Goal: Ask a question

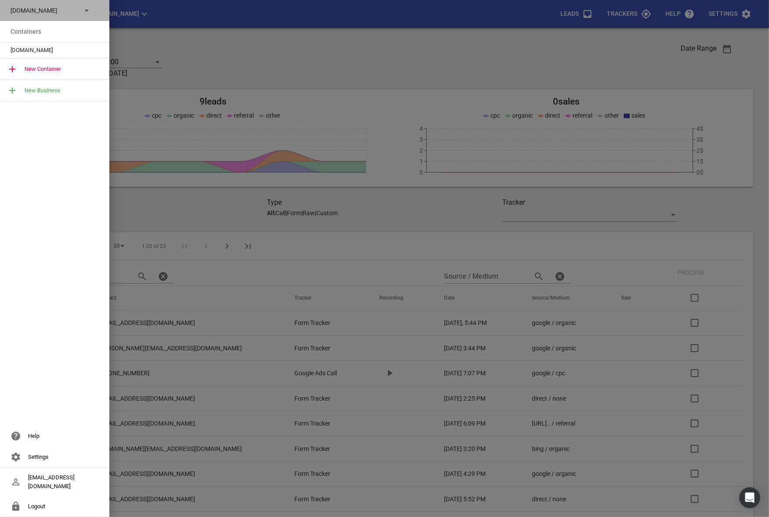
click at [78, 7] on div "Streamline.kiwi" at bounding box center [46, 10] width 71 height 9
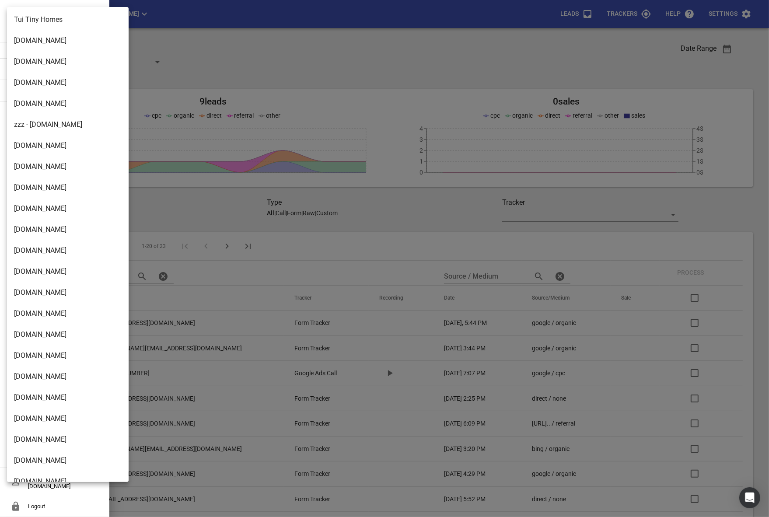
scroll to position [502, 0]
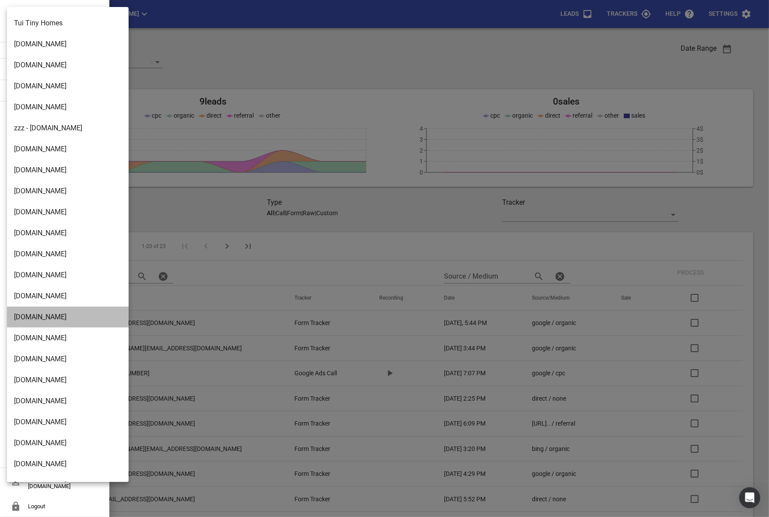
click at [28, 319] on li "[DOMAIN_NAME]" at bounding box center [68, 317] width 122 height 21
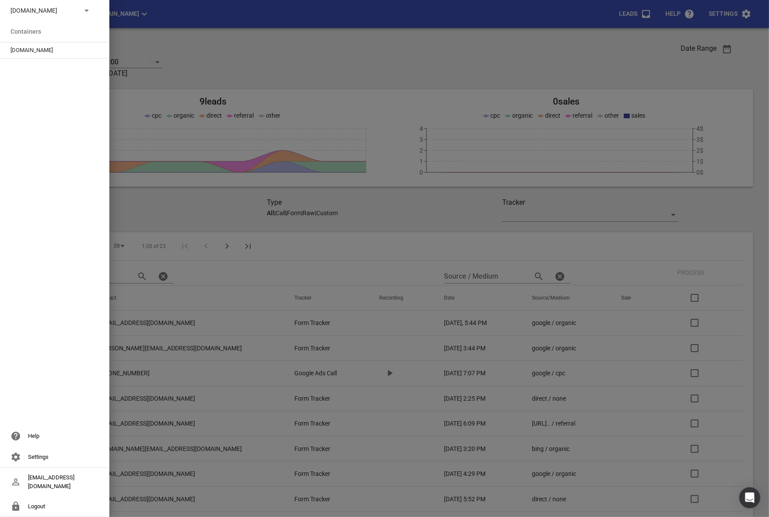
click at [56, 45] on div "[DOMAIN_NAME]" at bounding box center [54, 50] width 109 height 16
click at [36, 53] on span "[DOMAIN_NAME]" at bounding box center [51, 50] width 81 height 9
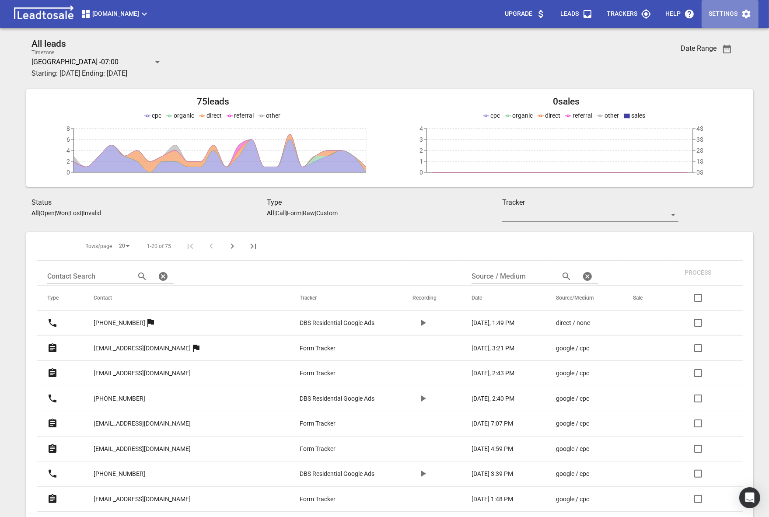
click at [714, 16] on p "Settings" at bounding box center [723, 14] width 29 height 9
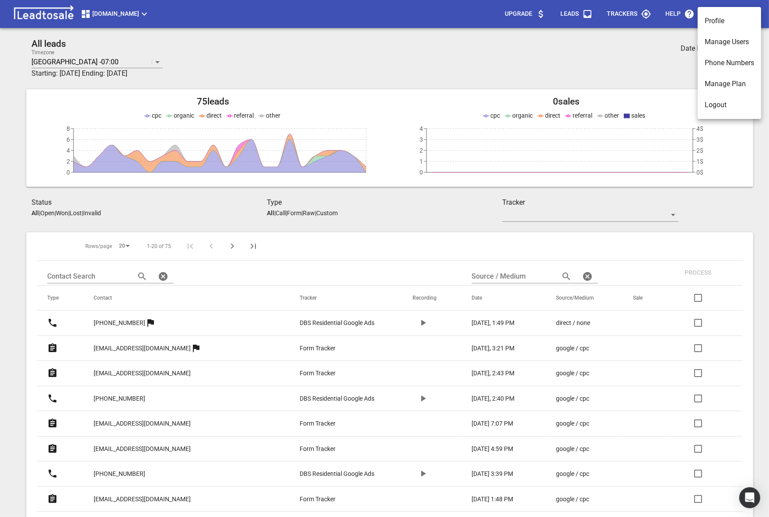
click at [614, 61] on div at bounding box center [384, 258] width 769 height 517
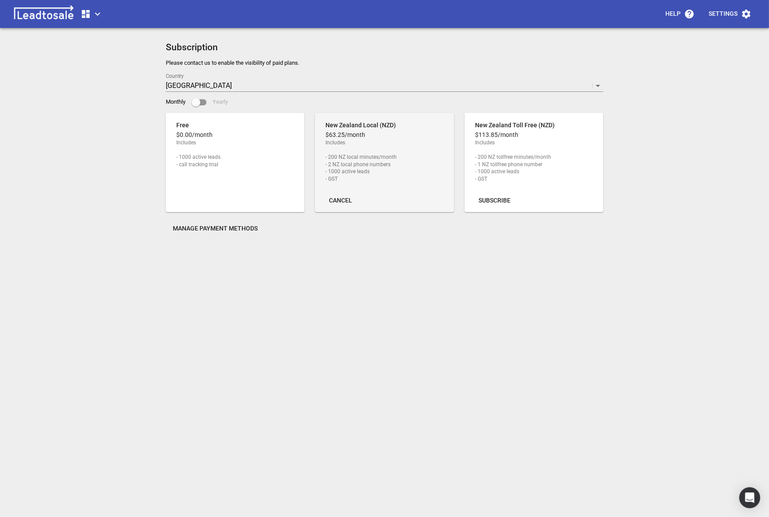
click at [210, 229] on span "Manage Payment Methods" at bounding box center [215, 228] width 85 height 9
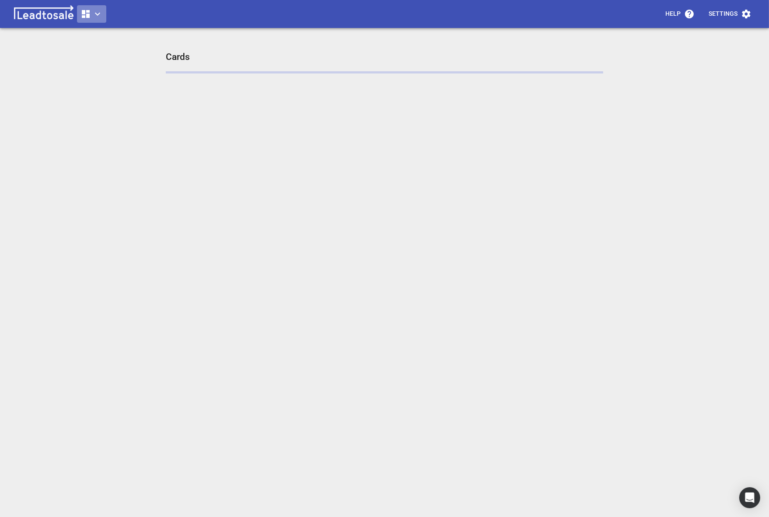
click at [96, 16] on icon "button" at bounding box center [97, 14] width 11 height 11
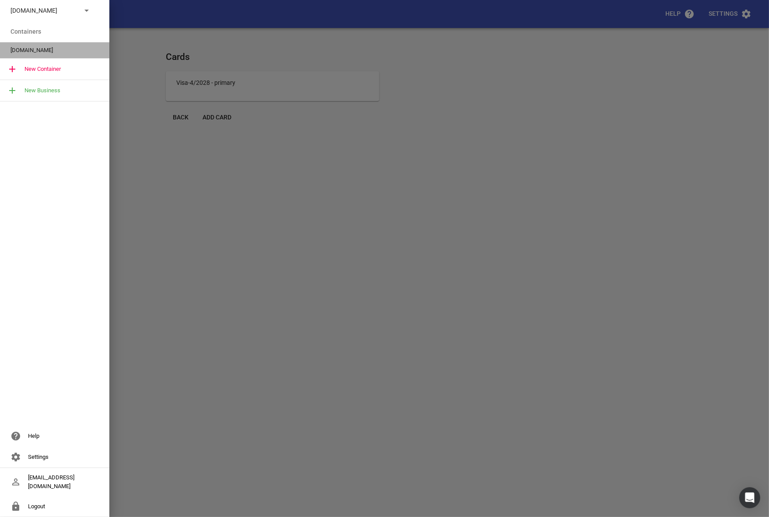
click at [56, 49] on span "[DOMAIN_NAME]" at bounding box center [51, 50] width 81 height 9
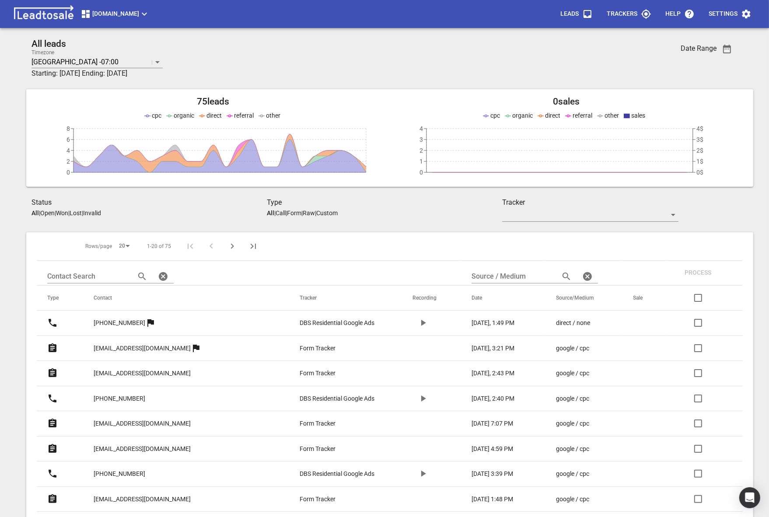
click at [622, 14] on p "Trackers" at bounding box center [622, 14] width 31 height 9
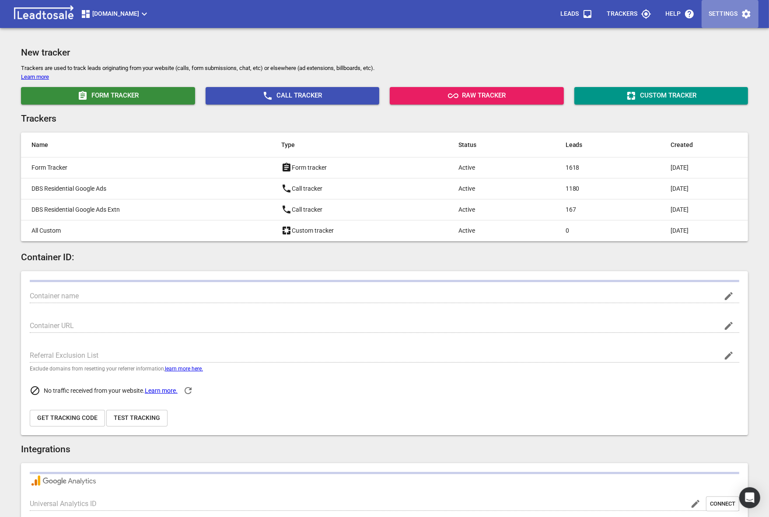
click at [709, 13] on p "Settings" at bounding box center [723, 14] width 29 height 9
type input "[DOMAIN_NAME]"
type input "[URL][DOMAIN_NAME]"
type input "UA-175061571-2"
type input "G-8QZBRYPRH5"
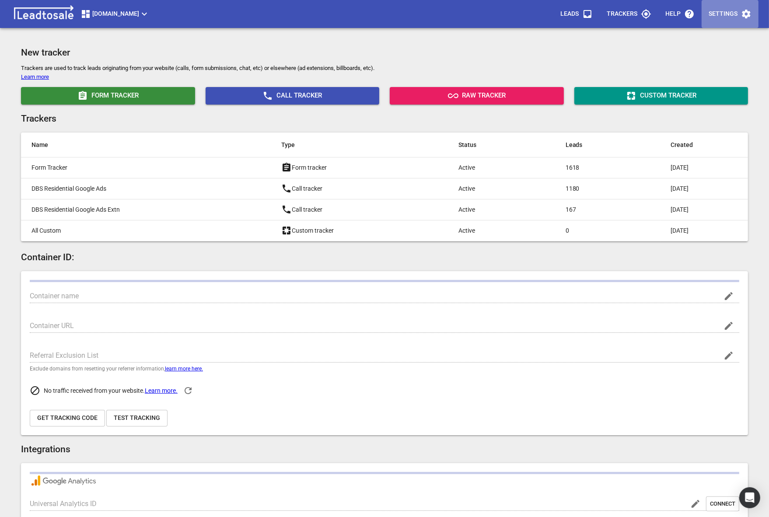
type input "1yLviBylRZC7m15x5TwHJw"
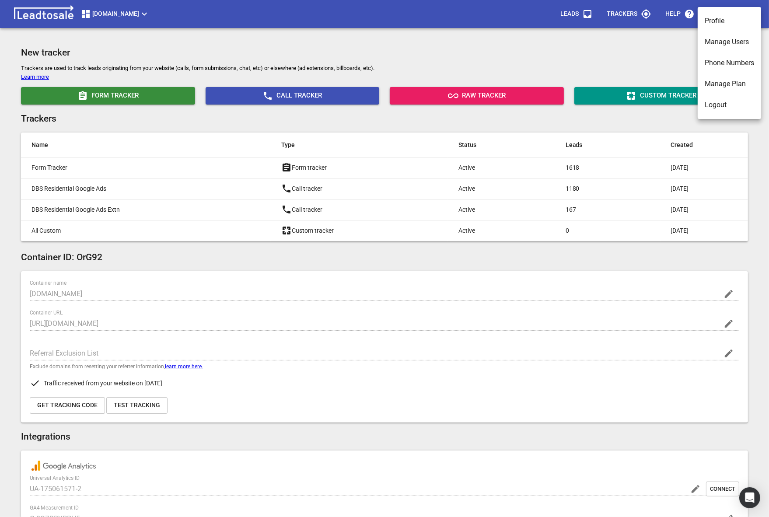
click at [721, 79] on li "Manage Plan" at bounding box center [729, 84] width 63 height 21
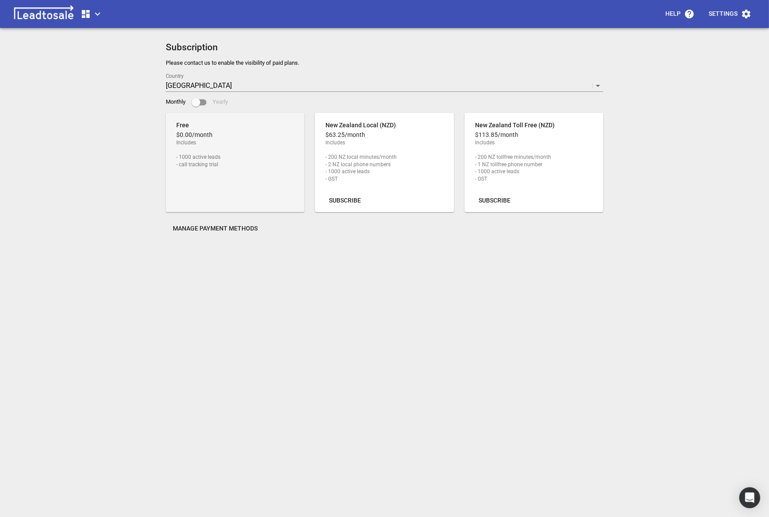
click at [212, 235] on button "Manage Payment Methods" at bounding box center [215, 229] width 99 height 16
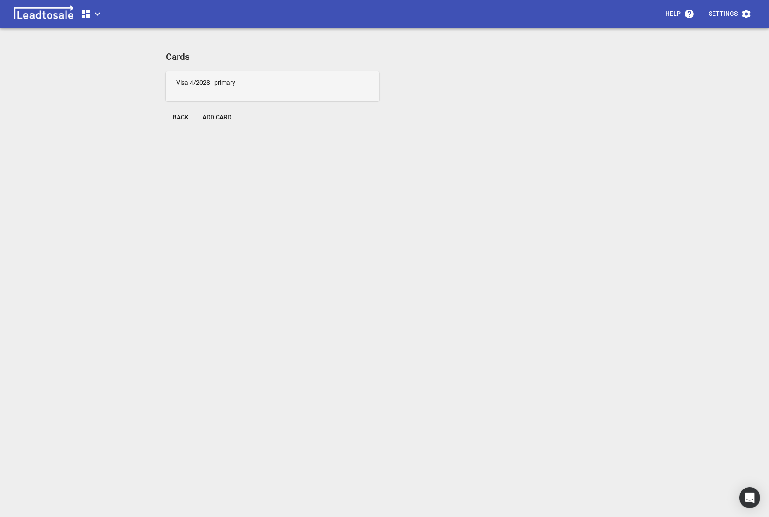
click at [218, 81] on span "- primary" at bounding box center [223, 82] width 24 height 7
click at [152, 222] on div "Help Settings Cards Visa - 4 / 2028 - primary Back Add Card" at bounding box center [385, 262] width 762 height 517
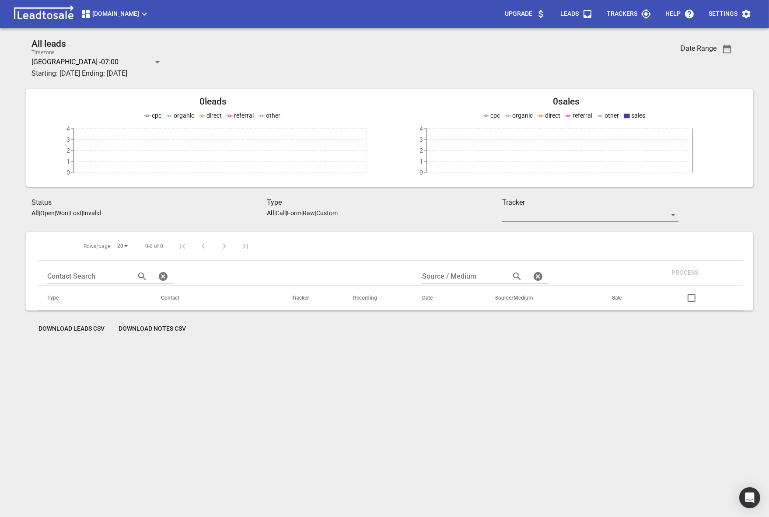
click at [133, 16] on span "Debuilders.co.nz" at bounding box center [115, 14] width 69 height 11
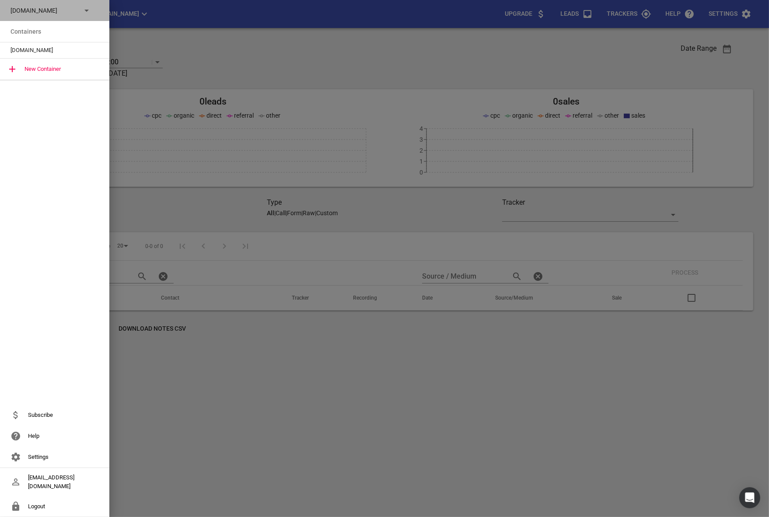
click at [15, 10] on p "Debuilders.co.nz" at bounding box center [43, 10] width 64 height 9
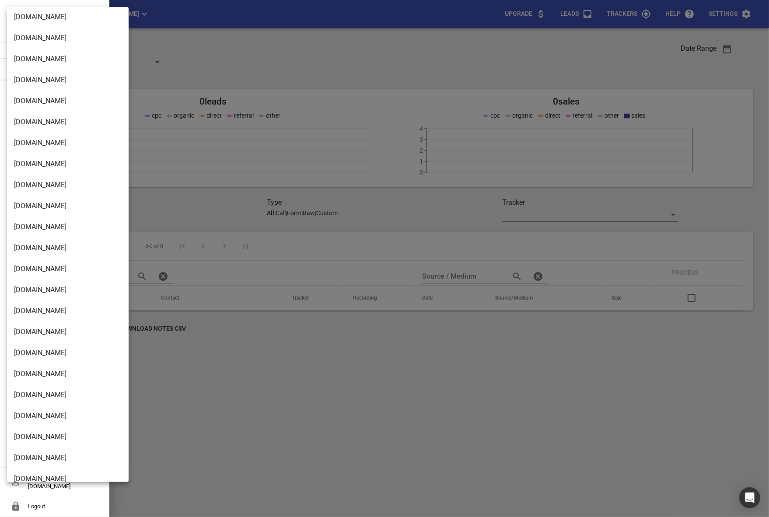
scroll to position [651, 0]
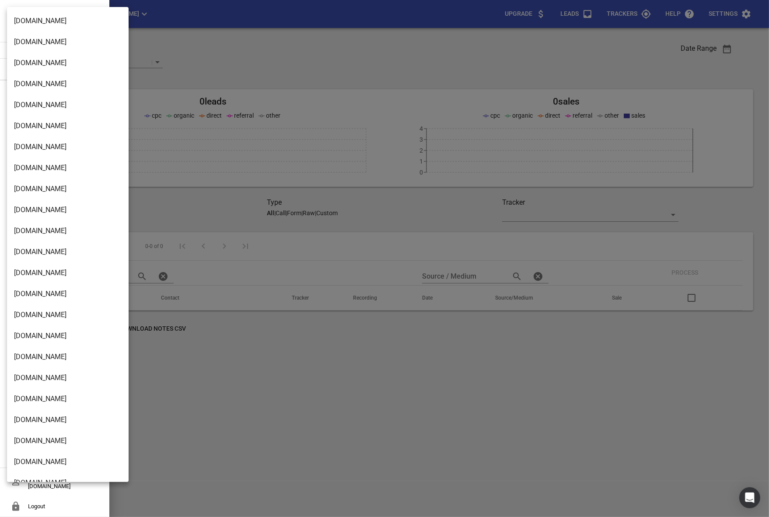
click at [37, 170] on li "[DOMAIN_NAME]" at bounding box center [68, 168] width 122 height 21
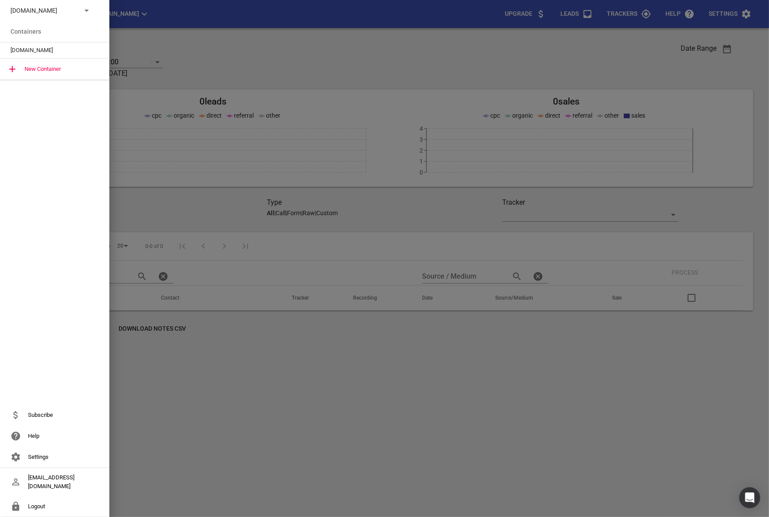
click at [36, 49] on span "[DOMAIN_NAME]" at bounding box center [51, 50] width 81 height 9
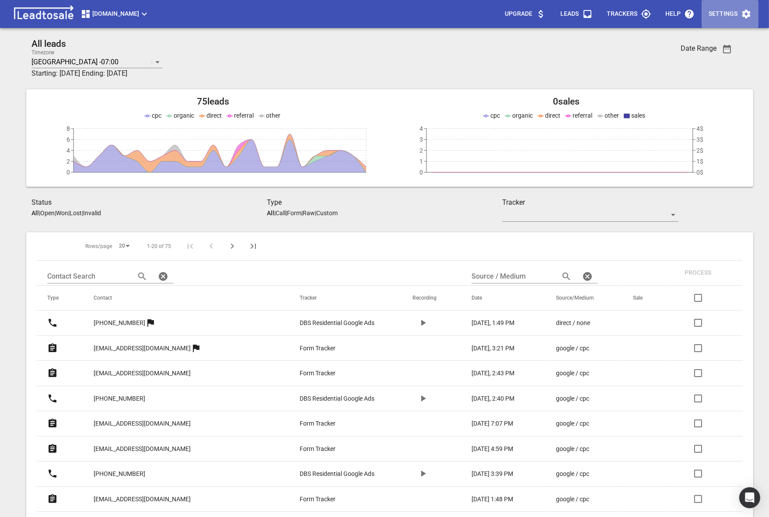
click at [746, 9] on icon "button" at bounding box center [746, 14] width 11 height 11
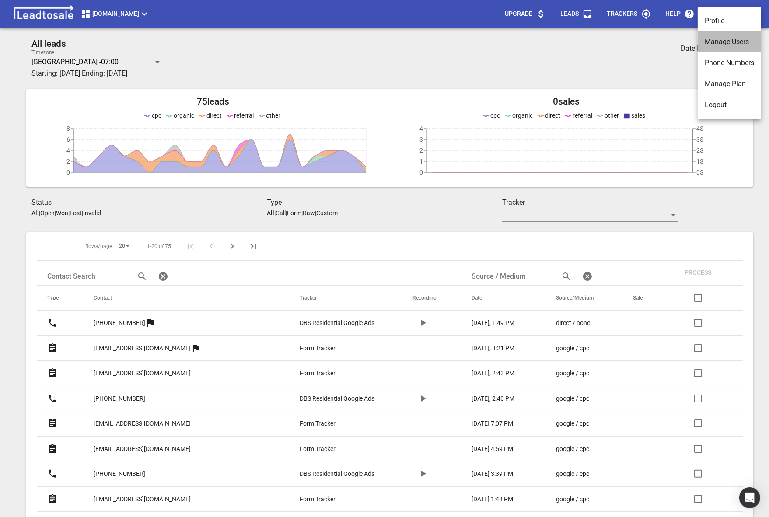
click at [724, 47] on li "Manage Users" at bounding box center [729, 42] width 63 height 21
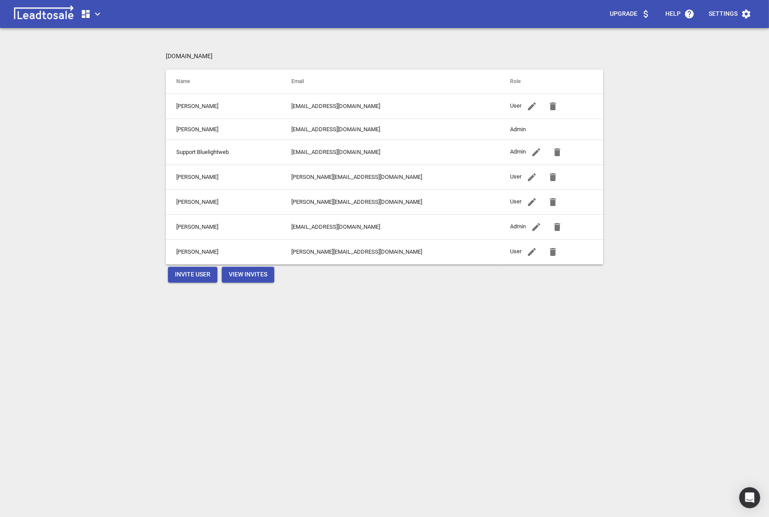
click at [548, 250] on icon "button" at bounding box center [553, 252] width 11 height 11
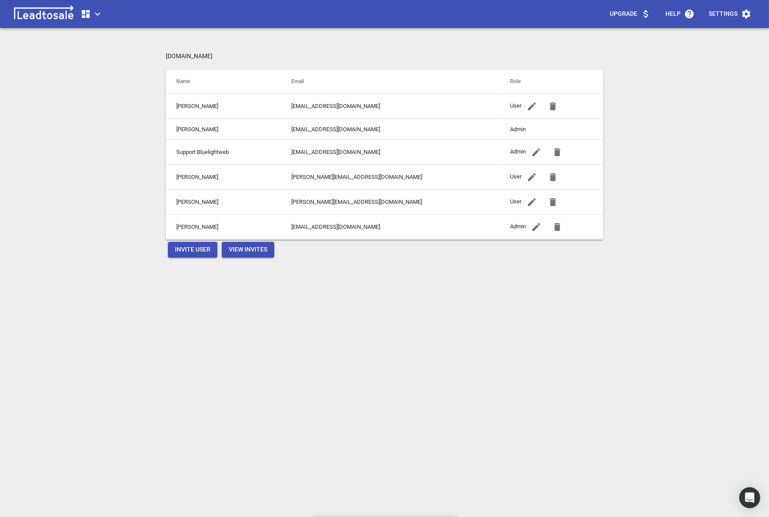
click at [548, 199] on icon "button" at bounding box center [553, 202] width 11 height 11
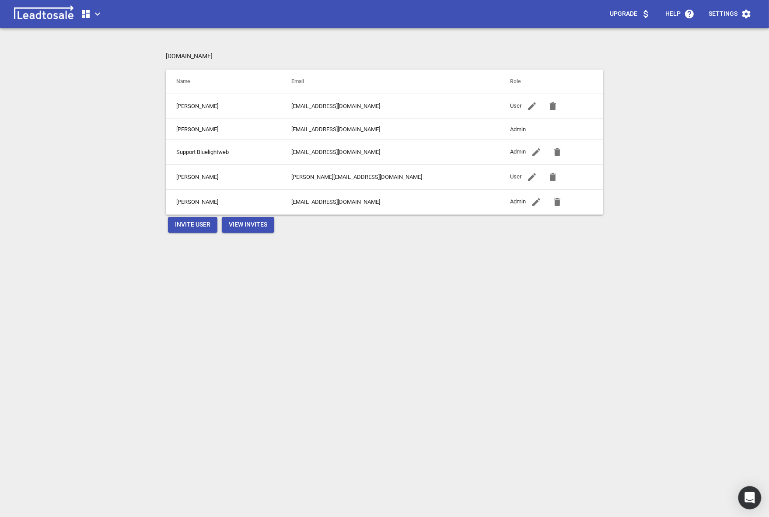
click at [740, 492] on div "Open Intercom Messenger" at bounding box center [750, 498] width 23 height 23
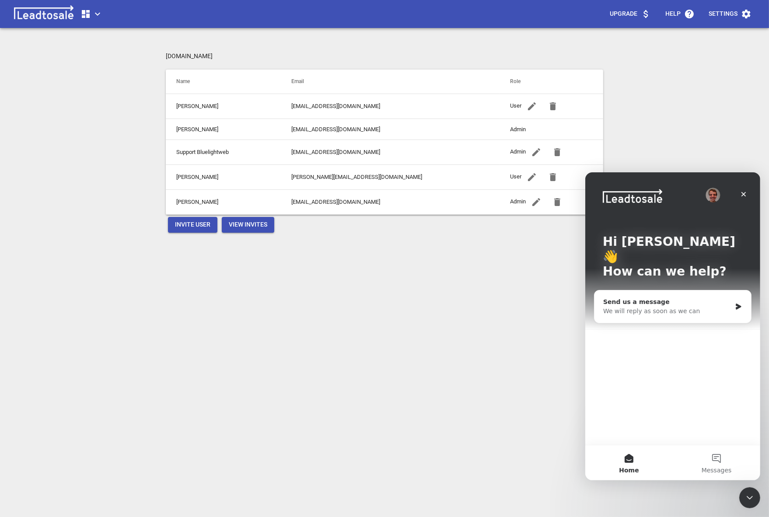
click at [662, 301] on div "Send us a message We will reply as soon as we can" at bounding box center [672, 306] width 157 height 32
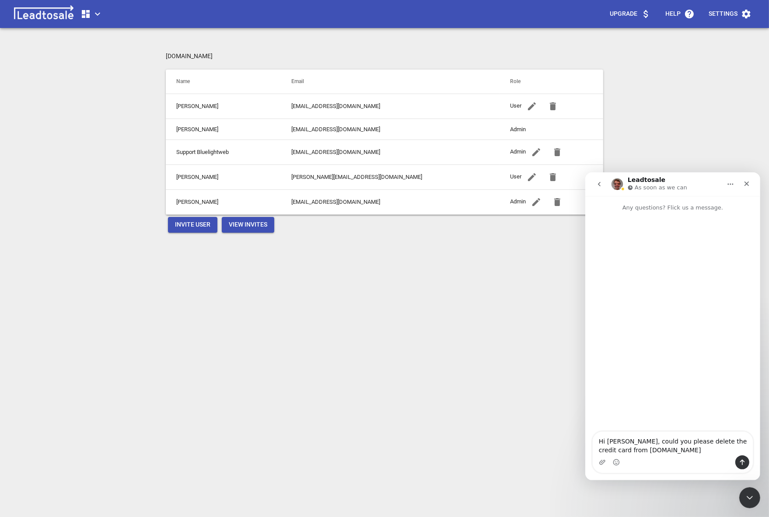
type textarea "Hi Curtis, could you please delete the credit card from dbsresidential.co.nz"
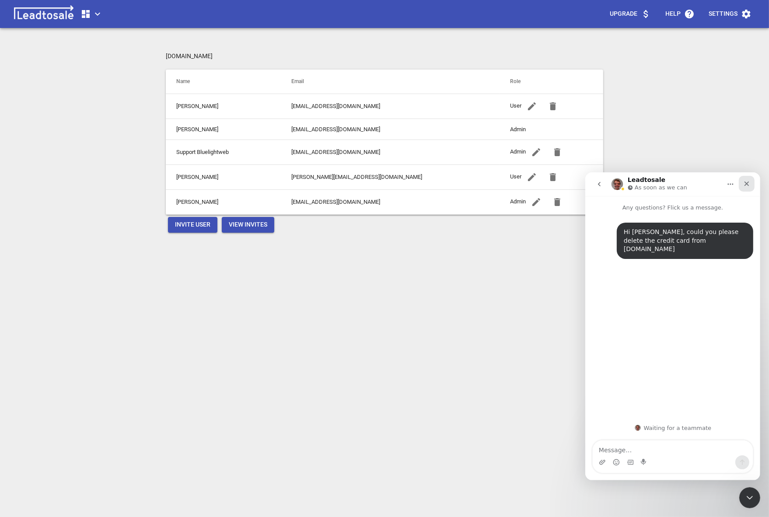
click at [746, 185] on icon "Close" at bounding box center [746, 183] width 7 height 7
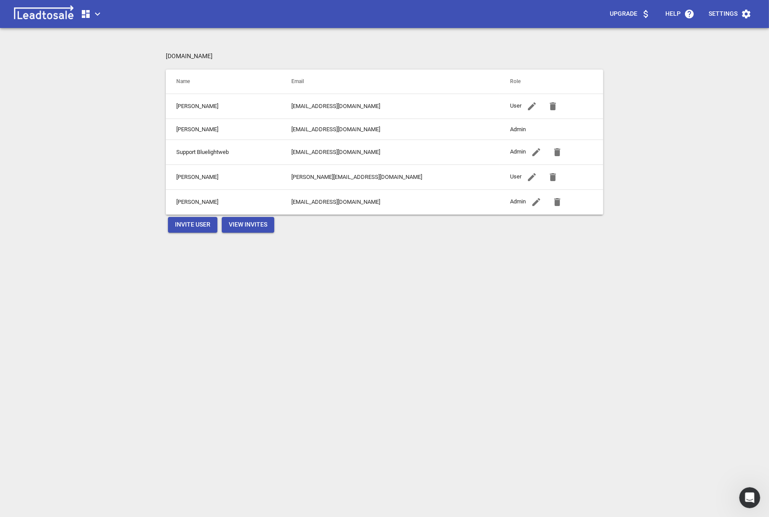
click at [53, 367] on div "Upgrade Help Settings DBSresidential.co.nz Name Email Role Kostya Karapenko dek…" at bounding box center [385, 262] width 762 height 517
click at [85, 13] on icon "button" at bounding box center [86, 14] width 11 height 11
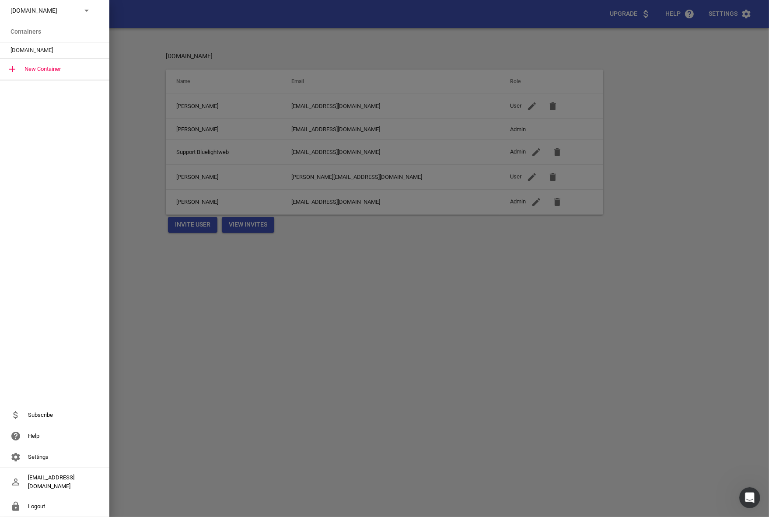
click at [42, 52] on span "[DOMAIN_NAME]" at bounding box center [51, 50] width 81 height 9
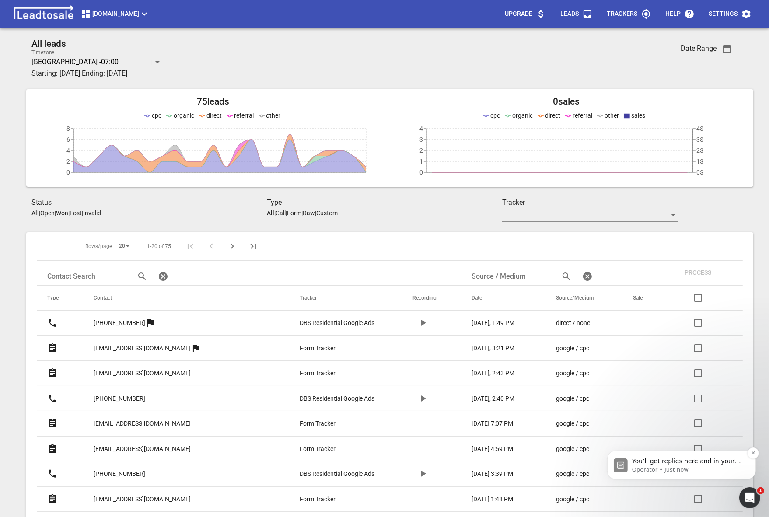
click at [658, 466] on p "Operator • Just now" at bounding box center [688, 470] width 113 height 8
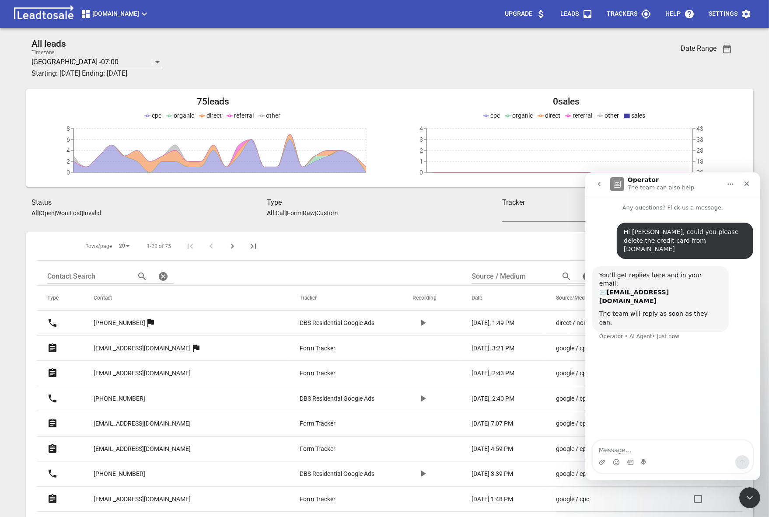
scroll to position [129, 0]
